Goal: Find specific page/section: Find specific page/section

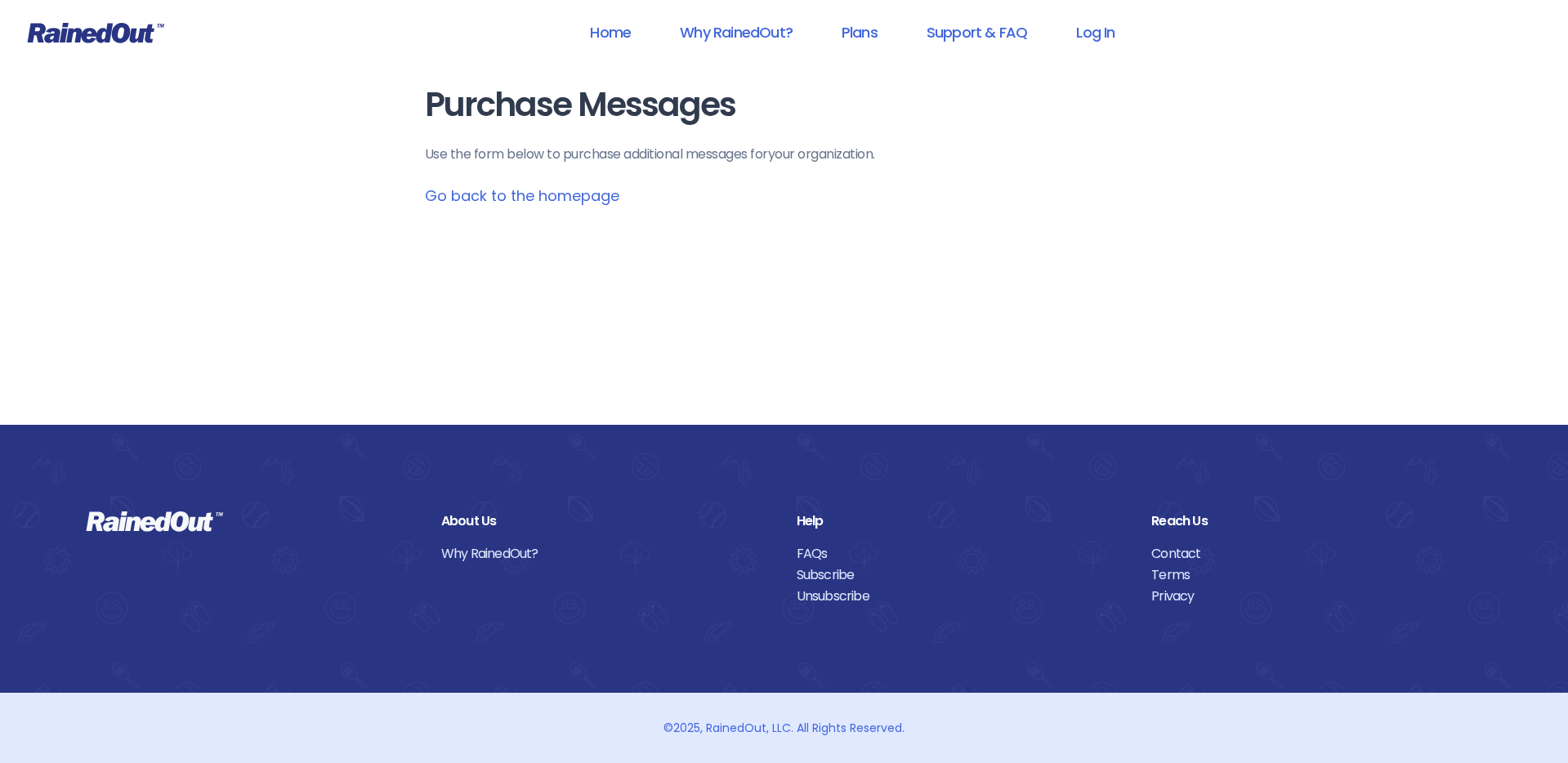
click at [547, 199] on link "Go back to the homepage" at bounding box center [521, 196] width 194 height 21
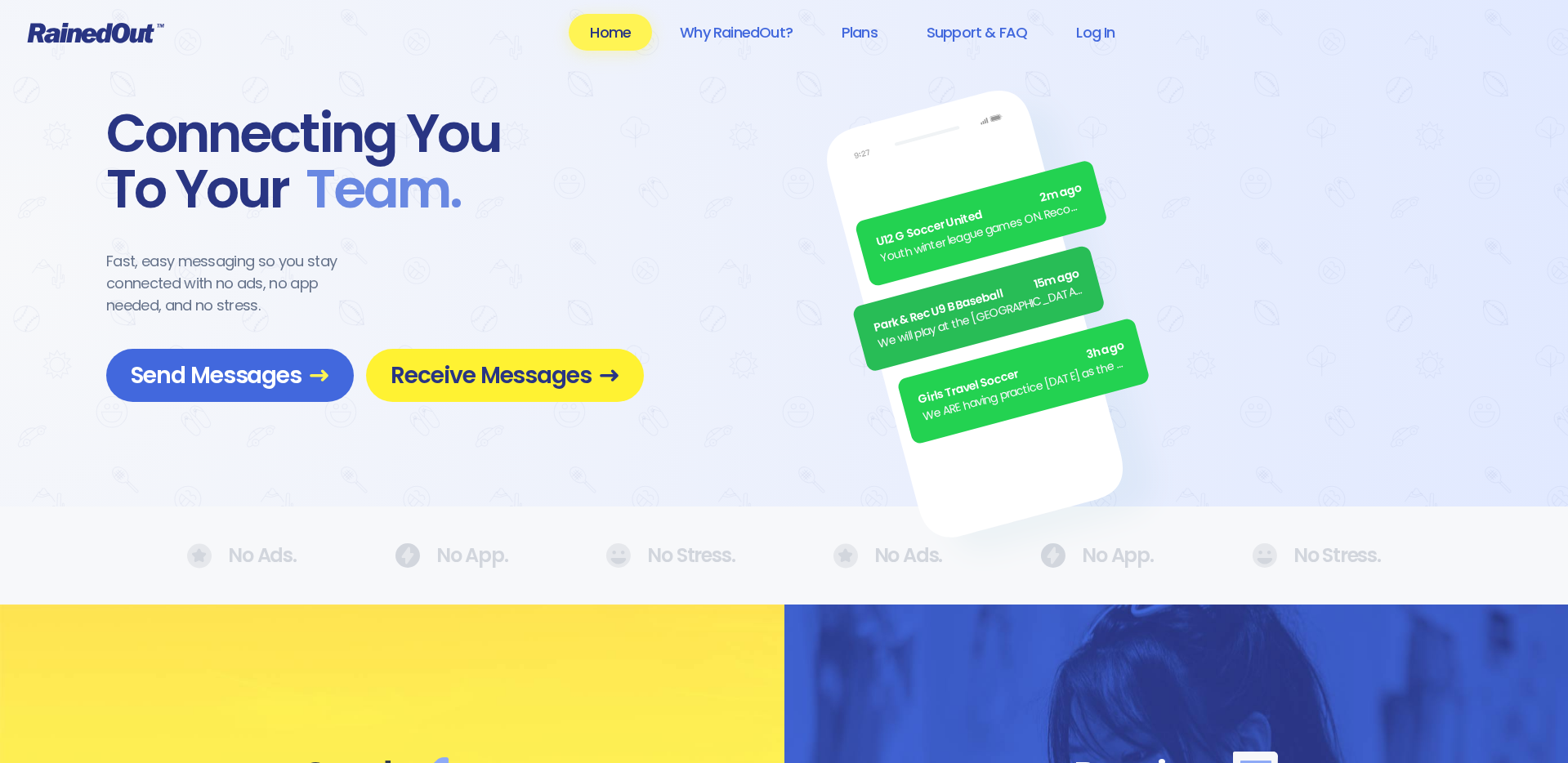
click at [521, 374] on span "Receive Messages" at bounding box center [504, 375] width 229 height 28
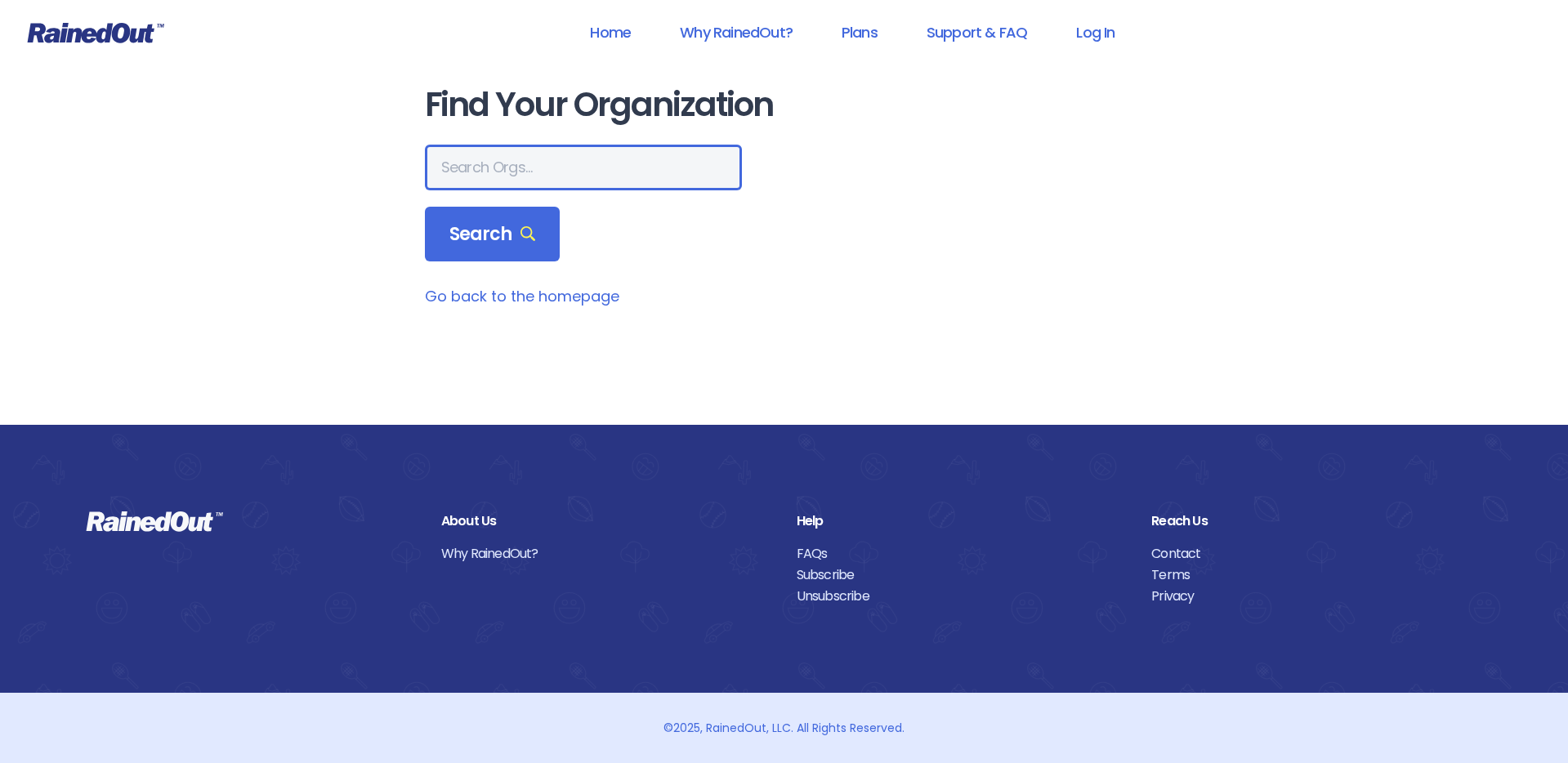
click at [495, 159] on input "text" at bounding box center [583, 167] width 317 height 45
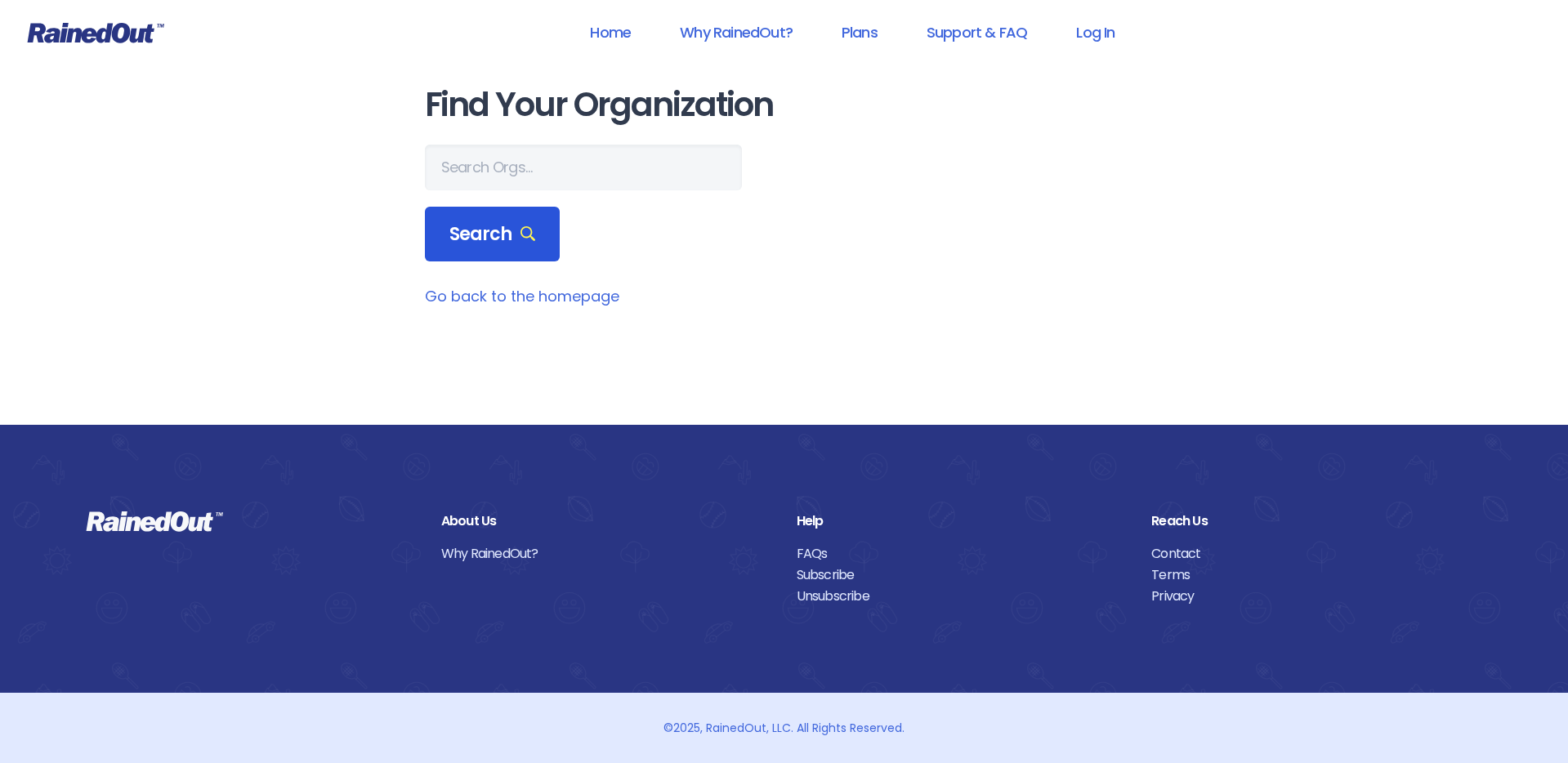
click at [516, 242] on span "Search" at bounding box center [492, 235] width 86 height 23
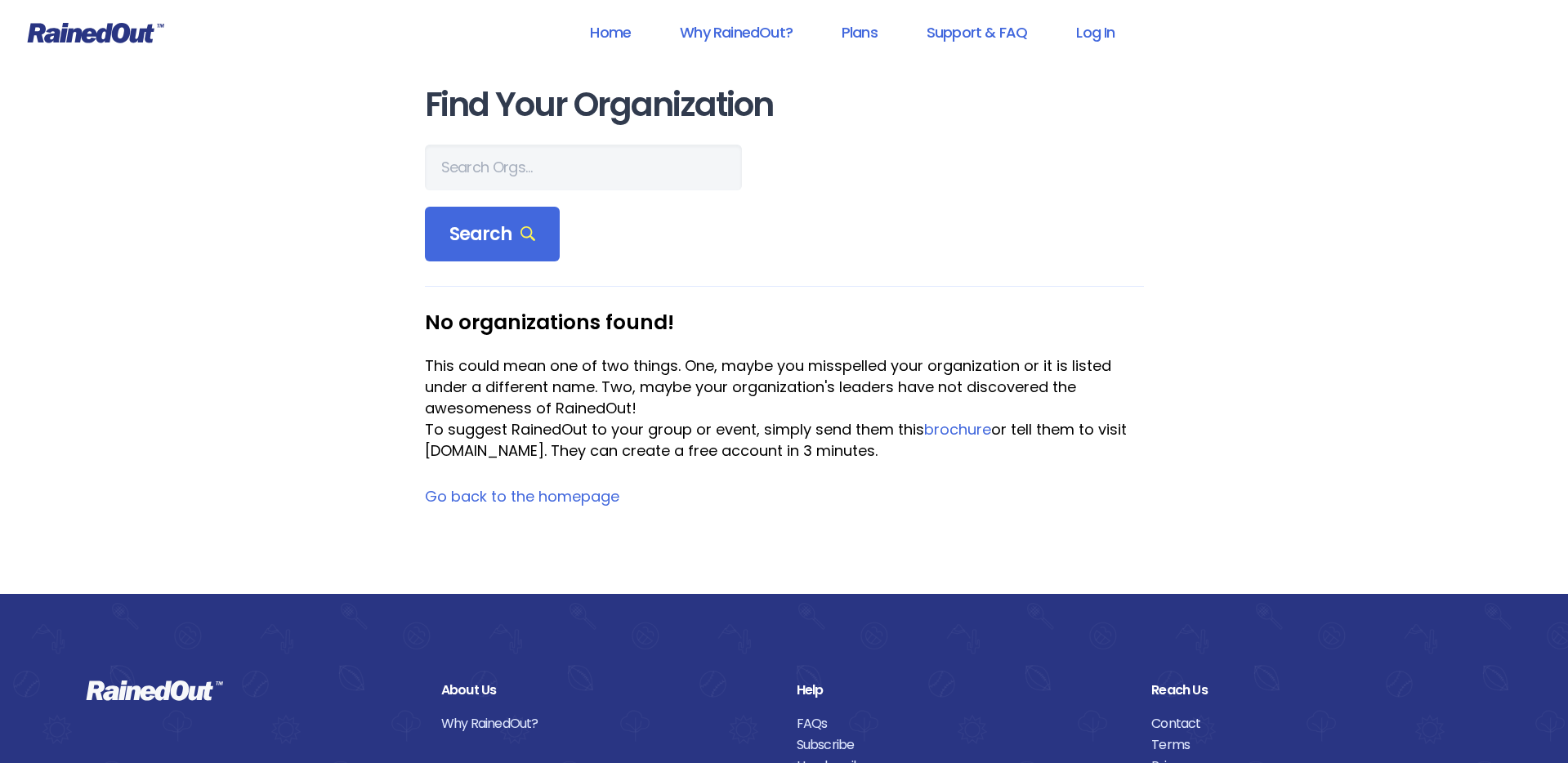
click at [570, 498] on link "Go back to the homepage" at bounding box center [521, 497] width 194 height 21
